Goal: Entertainment & Leisure: Consume media (video, audio)

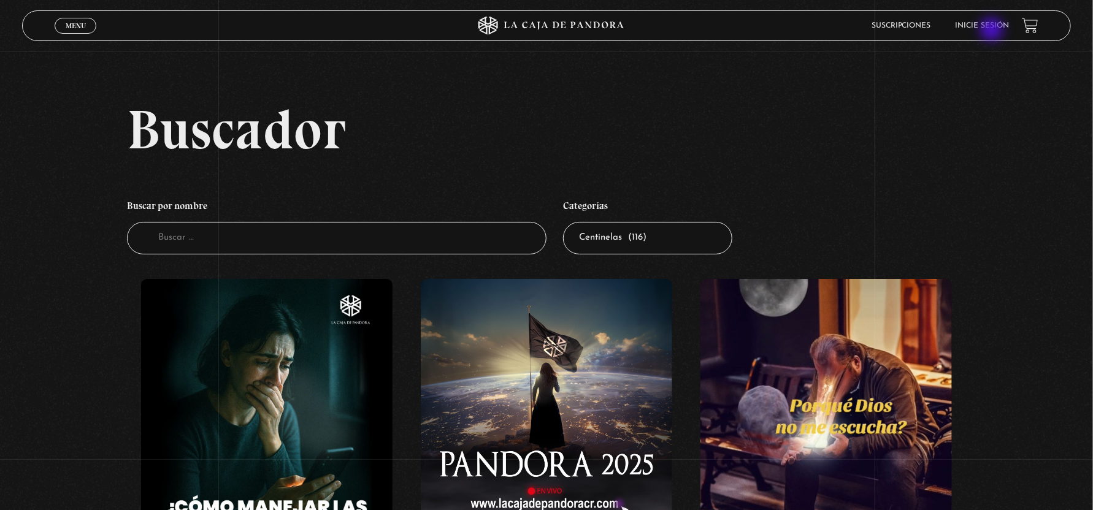
click at [991, 20] on li "Inicie sesión" at bounding box center [983, 25] width 54 height 19
click at [991, 21] on li "Inicie sesión" at bounding box center [983, 25] width 54 height 19
click at [990, 27] on link "Inicie sesión" at bounding box center [983, 25] width 54 height 7
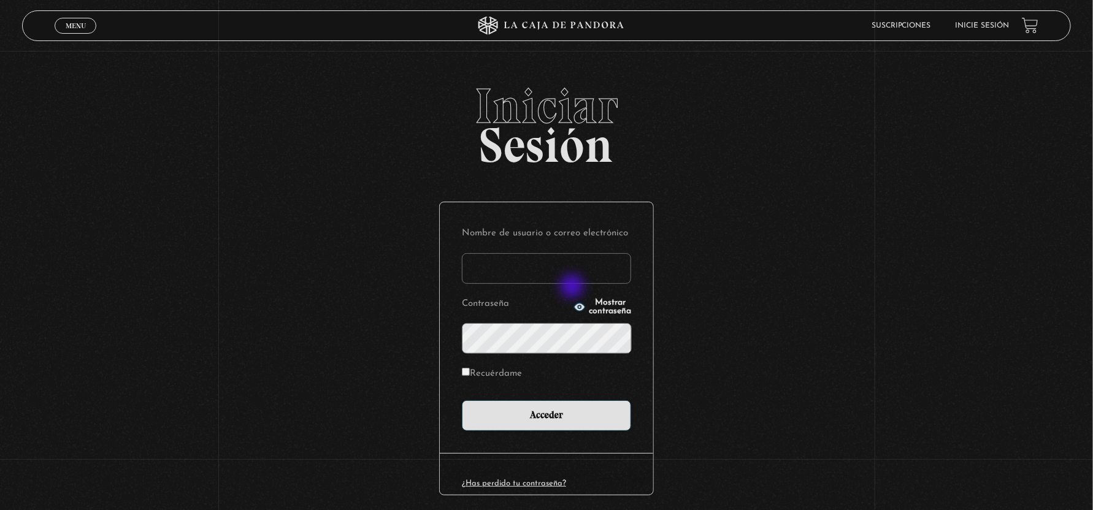
click at [570, 274] on input "Nombre de usuario o correo electrónico" at bounding box center [546, 268] width 169 height 31
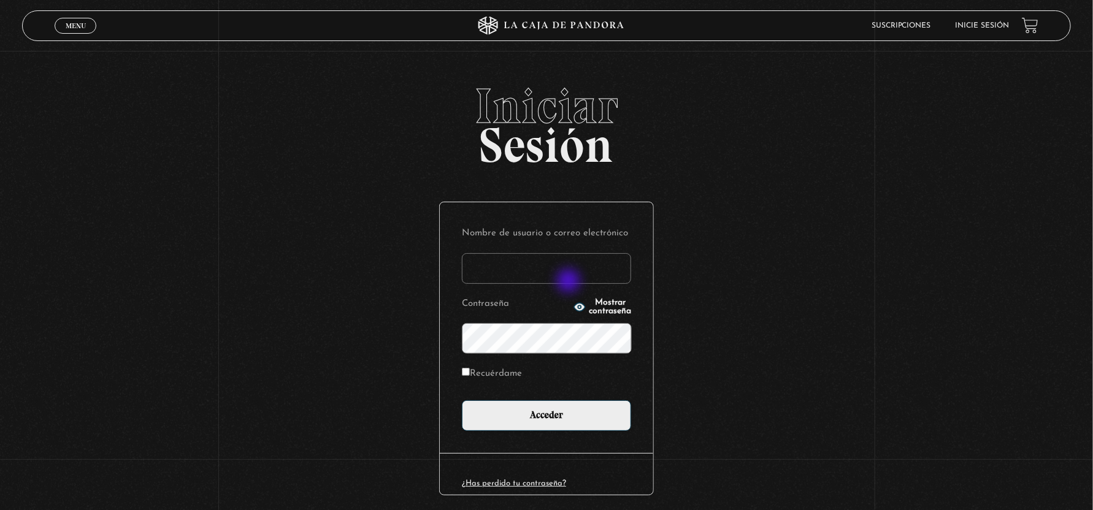
type input "avenegasx@gmail.com"
click at [462, 401] on input "Acceder" at bounding box center [546, 416] width 169 height 31
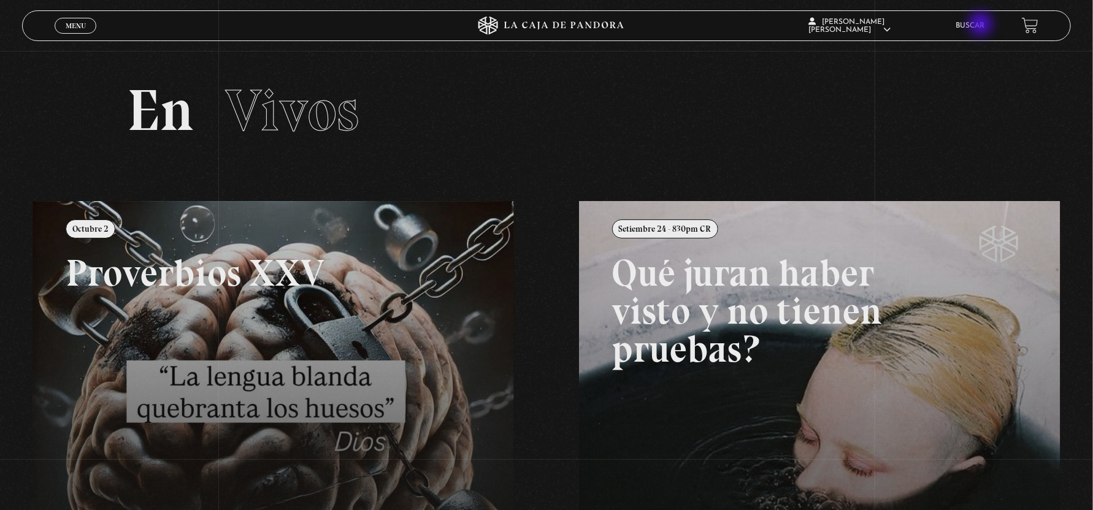
click at [982, 26] on link "Buscar" at bounding box center [970, 25] width 29 height 7
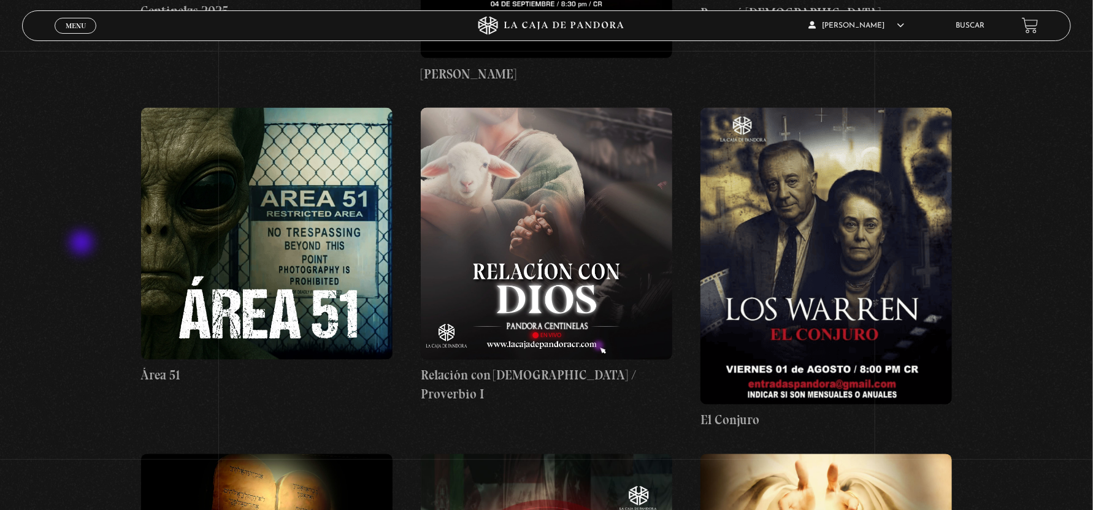
scroll to position [920, 0]
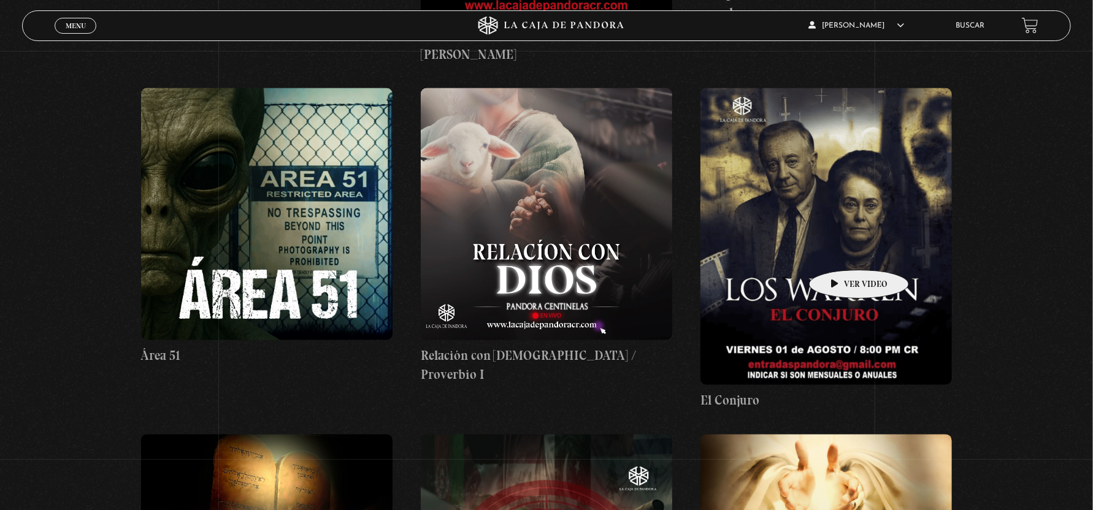
click at [840, 226] on figure at bounding box center [826, 236] width 252 height 297
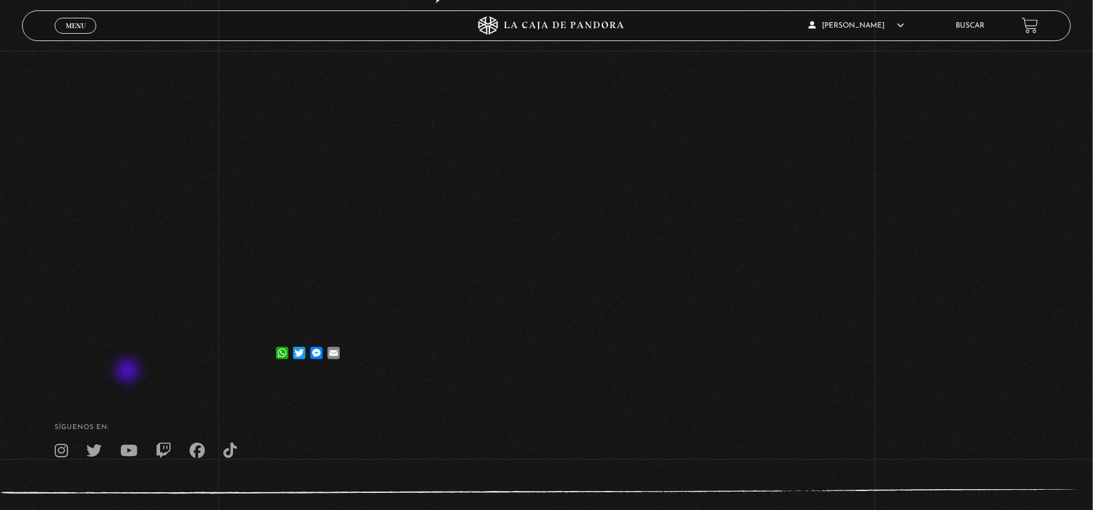
scroll to position [184, 0]
click at [894, 280] on div "Volver [DATE] [GEOGRAPHIC_DATA] WhatsApp Twitter Messenger Email" at bounding box center [546, 123] width 1093 height 513
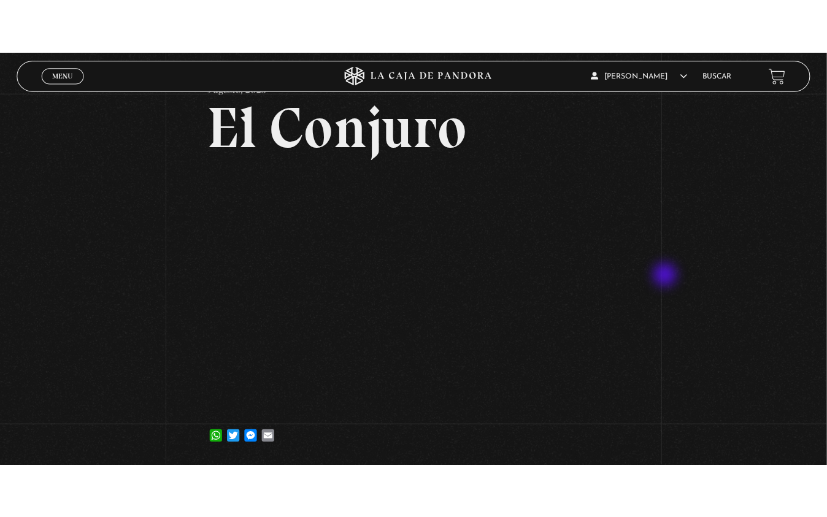
scroll to position [122, 0]
